Goal: Download file/media

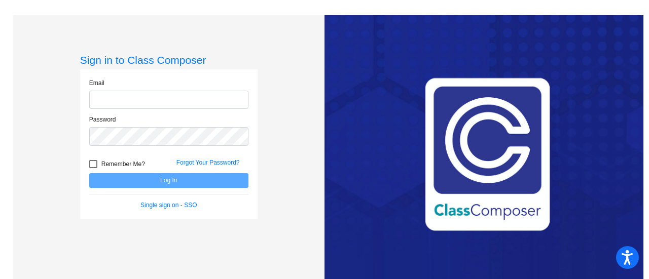
type input "[EMAIL_ADDRESS][DOMAIN_NAME]"
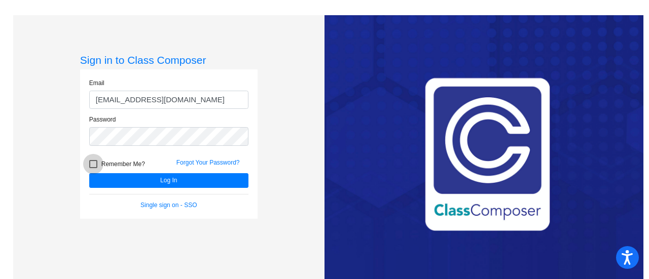
click at [93, 165] on div at bounding box center [93, 164] width 8 height 8
click at [93, 168] on input "Remember Me?" at bounding box center [93, 168] width 1 height 1
checkbox input "true"
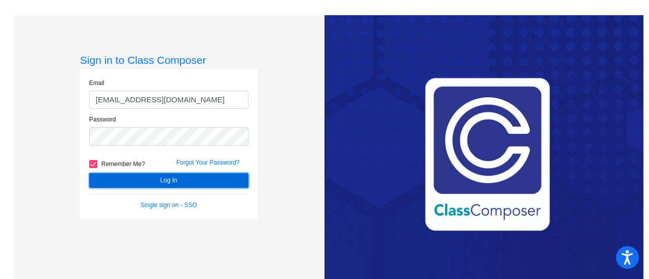
click at [151, 182] on button "Log In" at bounding box center [168, 180] width 159 height 15
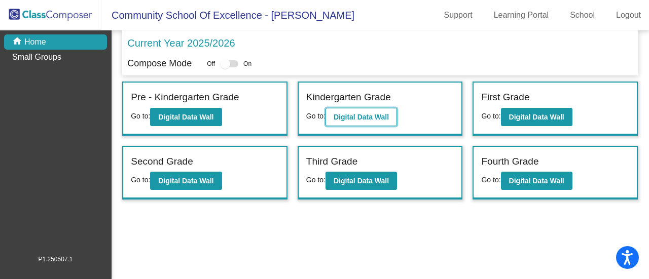
click at [376, 121] on button "Digital Data Wall" at bounding box center [361, 117] width 71 height 18
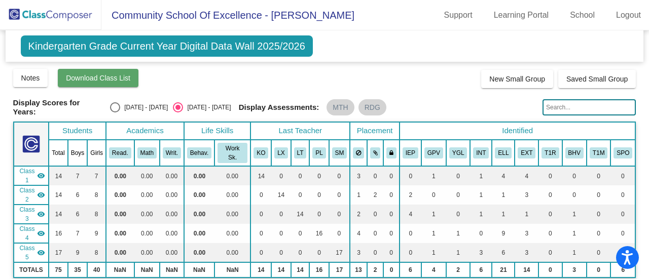
click at [101, 80] on span "Download Class List" at bounding box center [98, 78] width 64 height 8
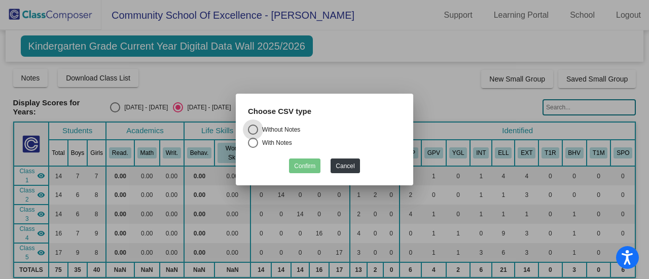
click at [253, 146] on div "Select an option" at bounding box center [253, 143] width 10 height 10
click at [253, 148] on input "With Notes" at bounding box center [253, 148] width 1 height 1
radio input "true"
click at [304, 168] on button "Confirm" at bounding box center [304, 166] width 31 height 15
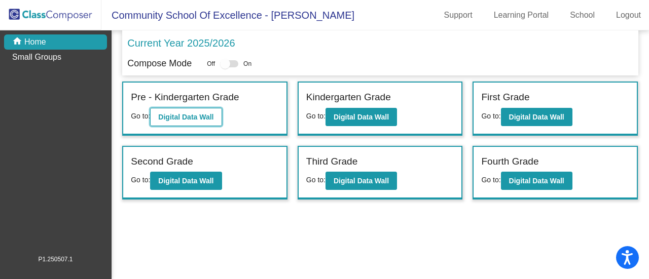
click at [205, 112] on button "Digital Data Wall" at bounding box center [185, 117] width 71 height 18
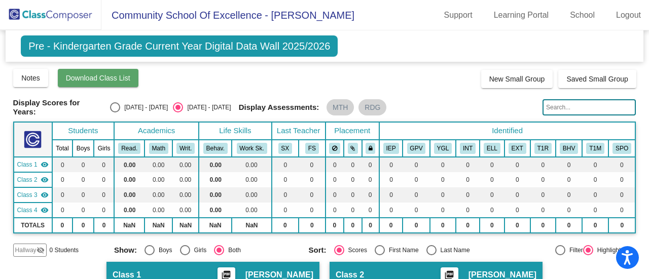
click at [117, 83] on button "Download Class List" at bounding box center [98, 78] width 81 height 18
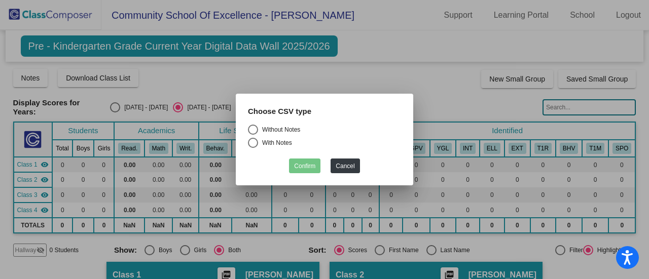
click at [245, 143] on div "Without Notes With Notes" at bounding box center [324, 139] width 168 height 29
click at [250, 147] on div "Select an option" at bounding box center [253, 143] width 10 height 10
click at [253, 148] on input "With Notes" at bounding box center [253, 148] width 1 height 1
radio input "true"
click at [288, 165] on div "Confirm Cancel" at bounding box center [324, 164] width 153 height 20
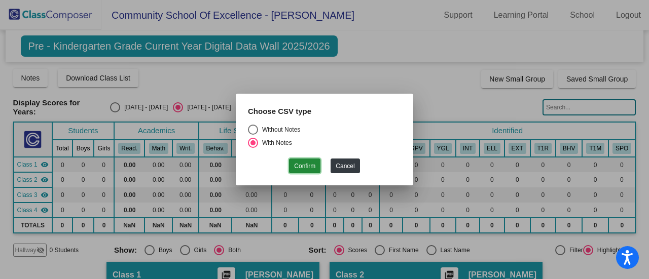
click at [299, 169] on button "Confirm" at bounding box center [304, 166] width 31 height 15
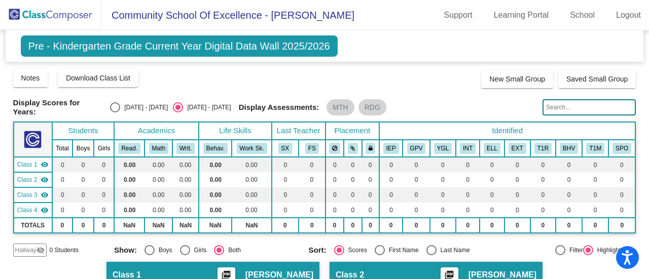
click at [389, 28] on mat-toolbar "Community School Of Excellence - [PERSON_NAME] Support Learning Portal School L…" at bounding box center [324, 15] width 649 height 30
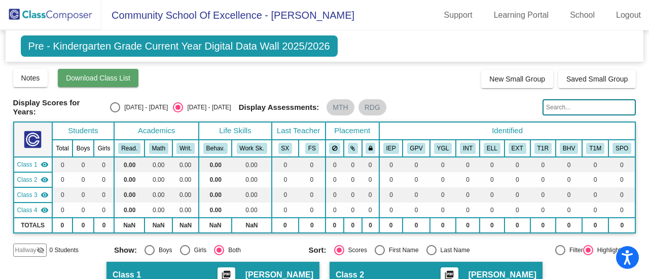
click at [105, 77] on span "Download Class List" at bounding box center [98, 78] width 64 height 8
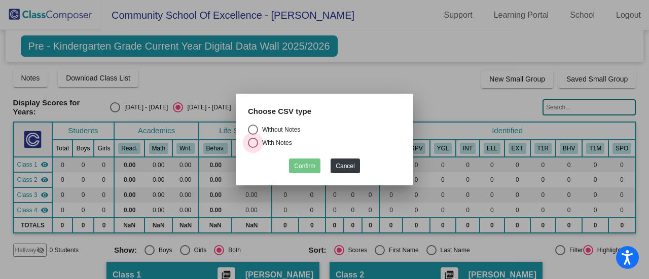
click at [250, 143] on div "Select an option" at bounding box center [253, 143] width 10 height 10
click at [253, 148] on input "With Notes" at bounding box center [253, 148] width 1 height 1
radio input "true"
click at [295, 165] on button "Confirm" at bounding box center [304, 166] width 31 height 15
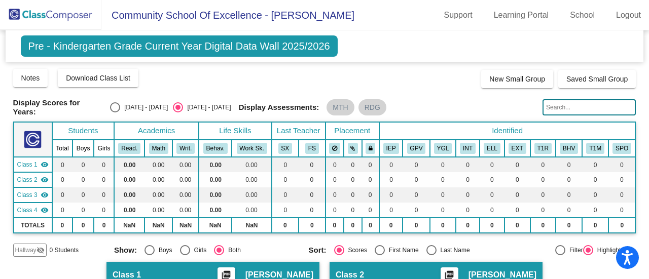
click at [452, 99] on div "Display Assessments: MTH RDG" at bounding box center [387, 107] width 296 height 16
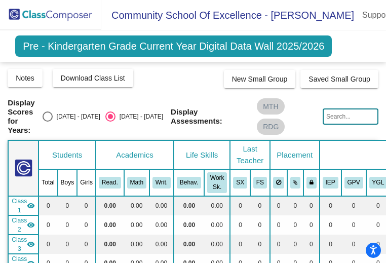
click at [42, 14] on img at bounding box center [50, 15] width 101 height 30
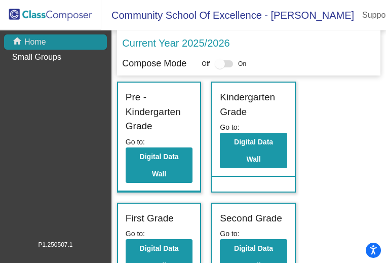
click at [23, 40] on mat-icon "home" at bounding box center [18, 42] width 12 height 12
click at [250, 33] on div "Current Year 2025/2026 Compose Mode Off On" at bounding box center [249, 52] width 264 height 45
click at [264, 31] on div "Current Year 2025/2026 Compose Mode Off On" at bounding box center [249, 52] width 264 height 45
